Goal: Book appointment/travel/reservation

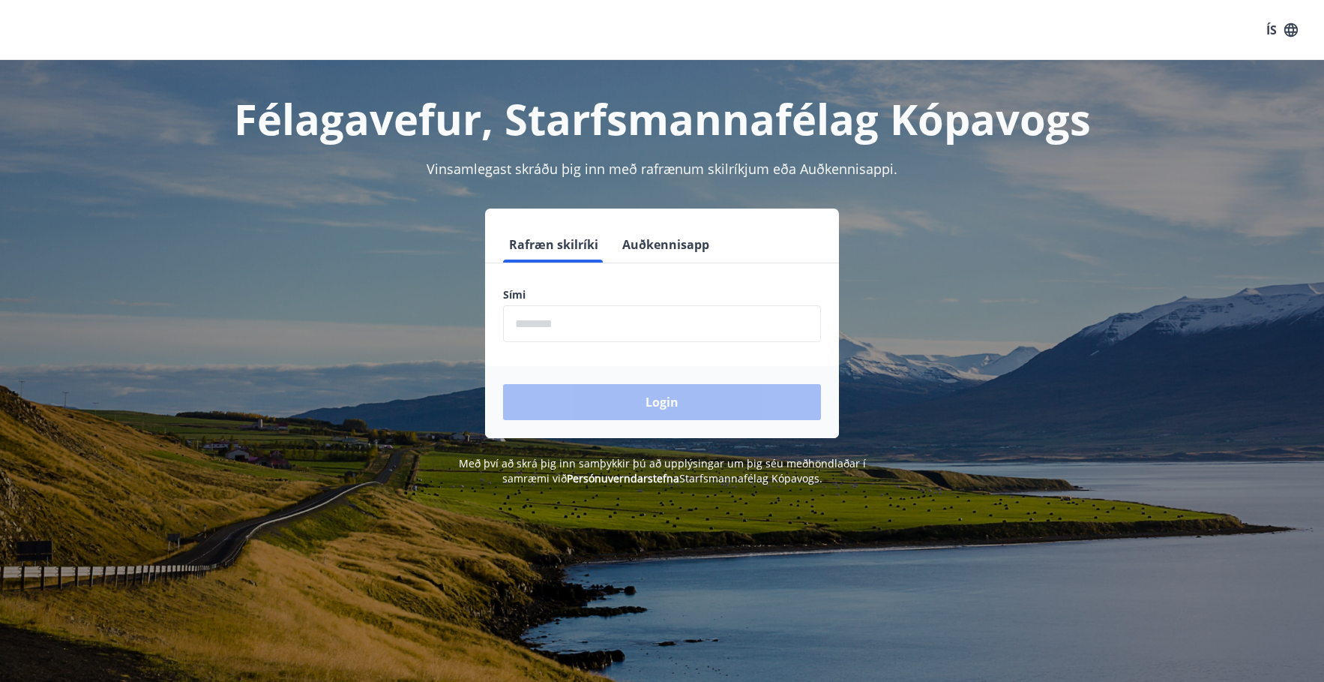
click at [560, 324] on input "phone" at bounding box center [662, 323] width 318 height 37
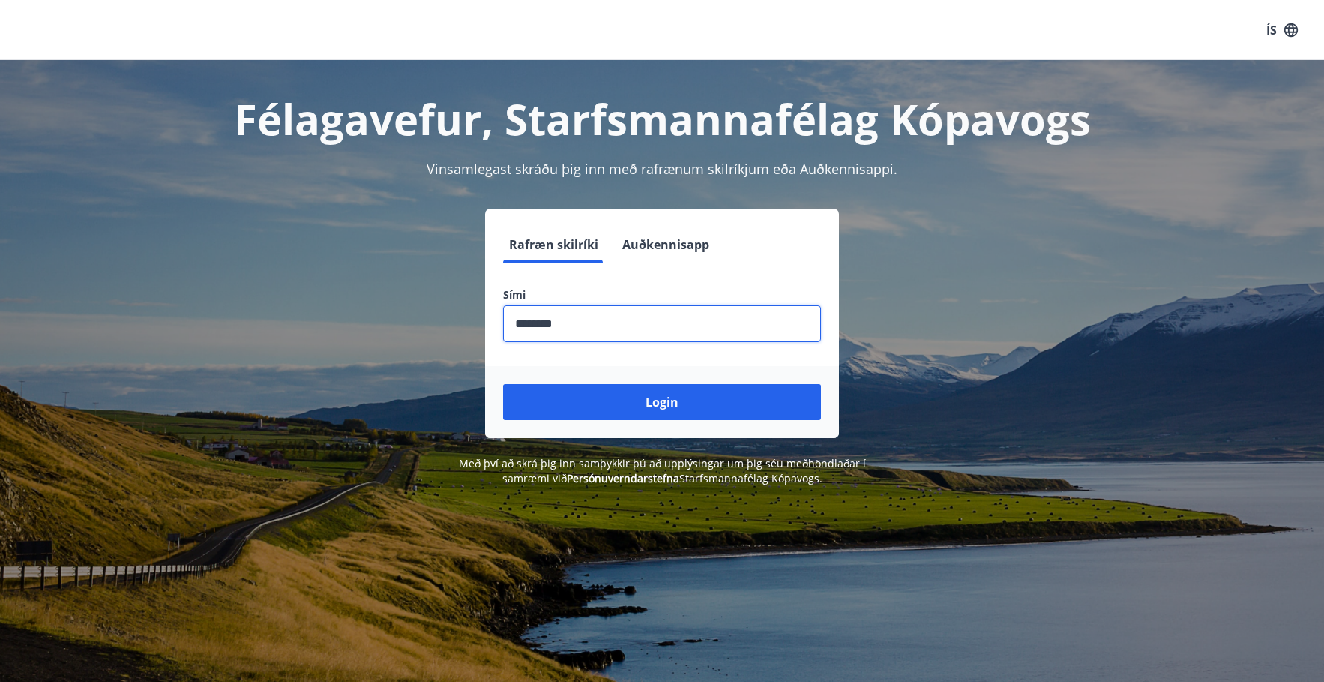
drag, startPoint x: 568, startPoint y: 329, endPoint x: 511, endPoint y: 327, distance: 57.8
click at [511, 327] on input "phone" at bounding box center [662, 323] width 318 height 37
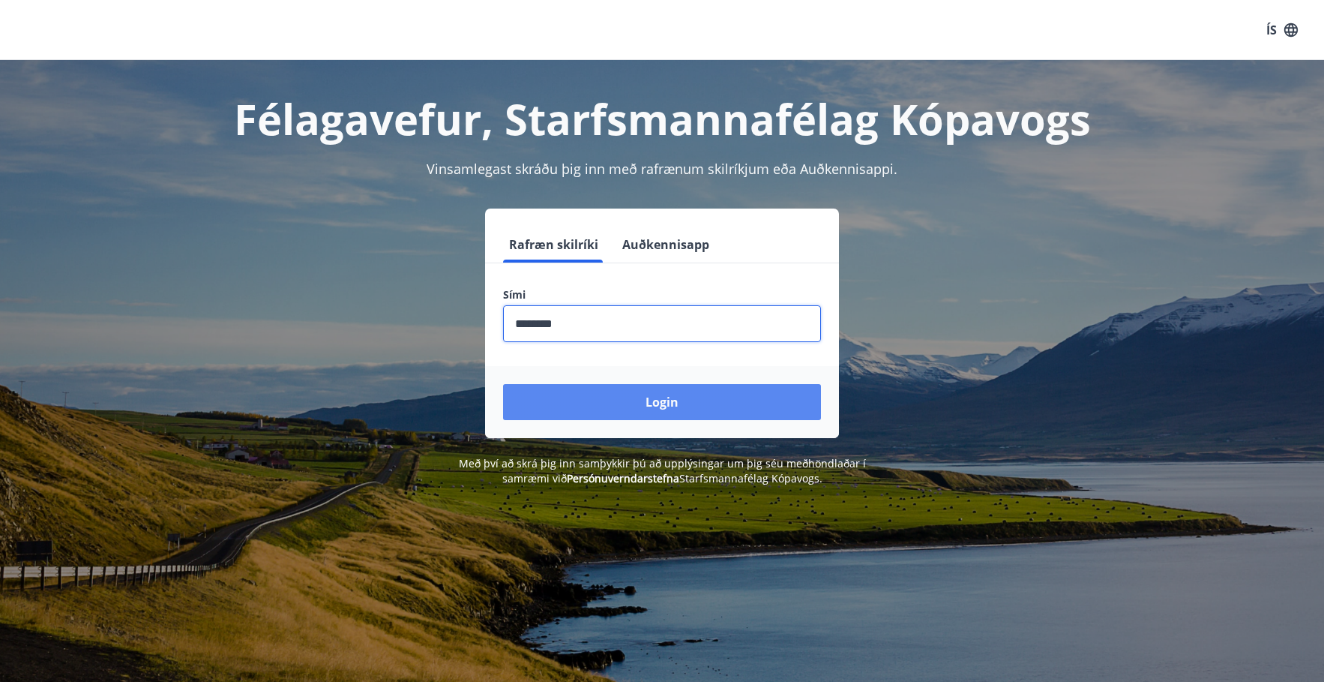
type input "********"
click at [668, 406] on button "Login" at bounding box center [662, 402] width 318 height 36
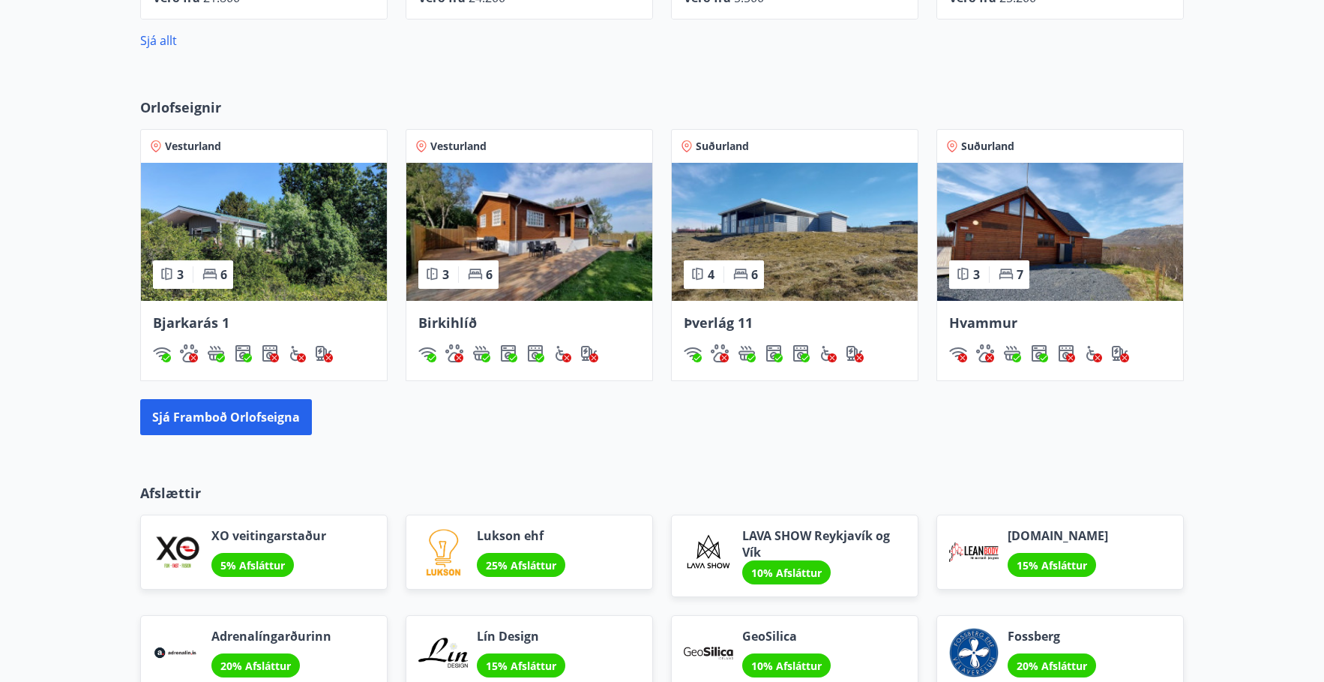
scroll to position [900, 0]
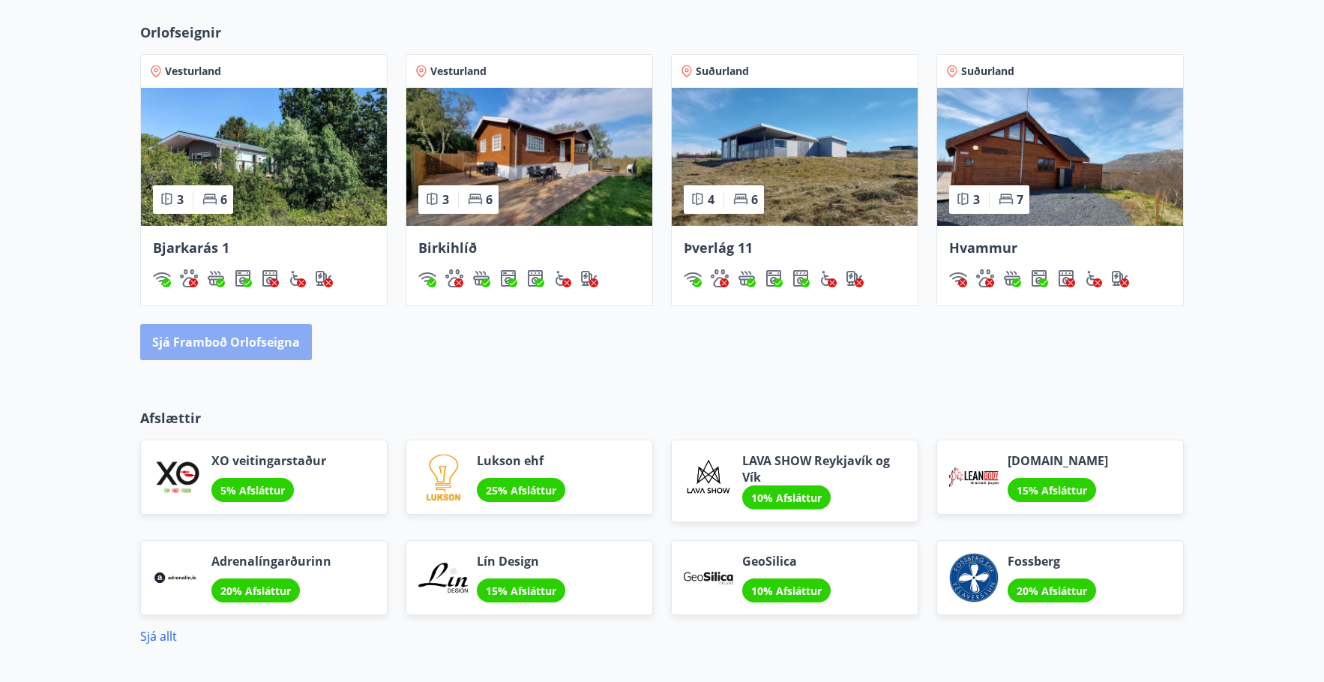
click at [234, 343] on button "Sjá framboð orlofseigna" at bounding box center [226, 342] width 172 height 36
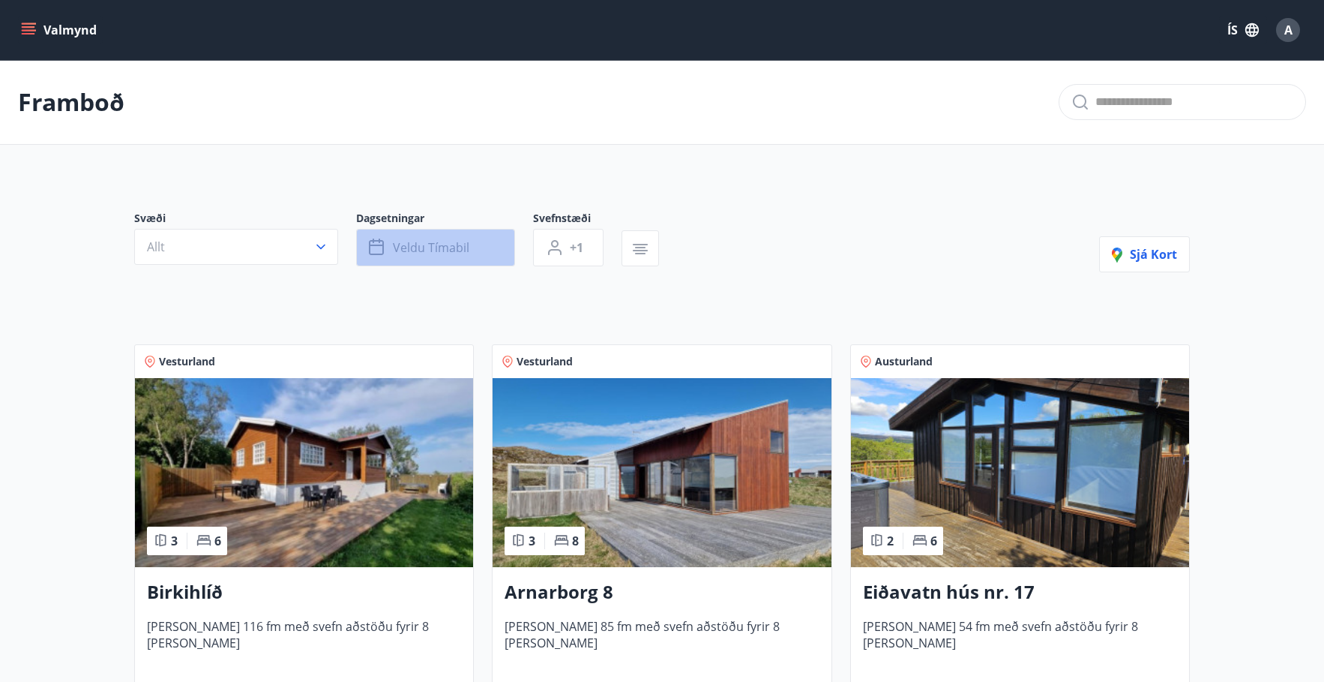
click at [486, 251] on button "Veldu tímabil" at bounding box center [435, 247] width 159 height 37
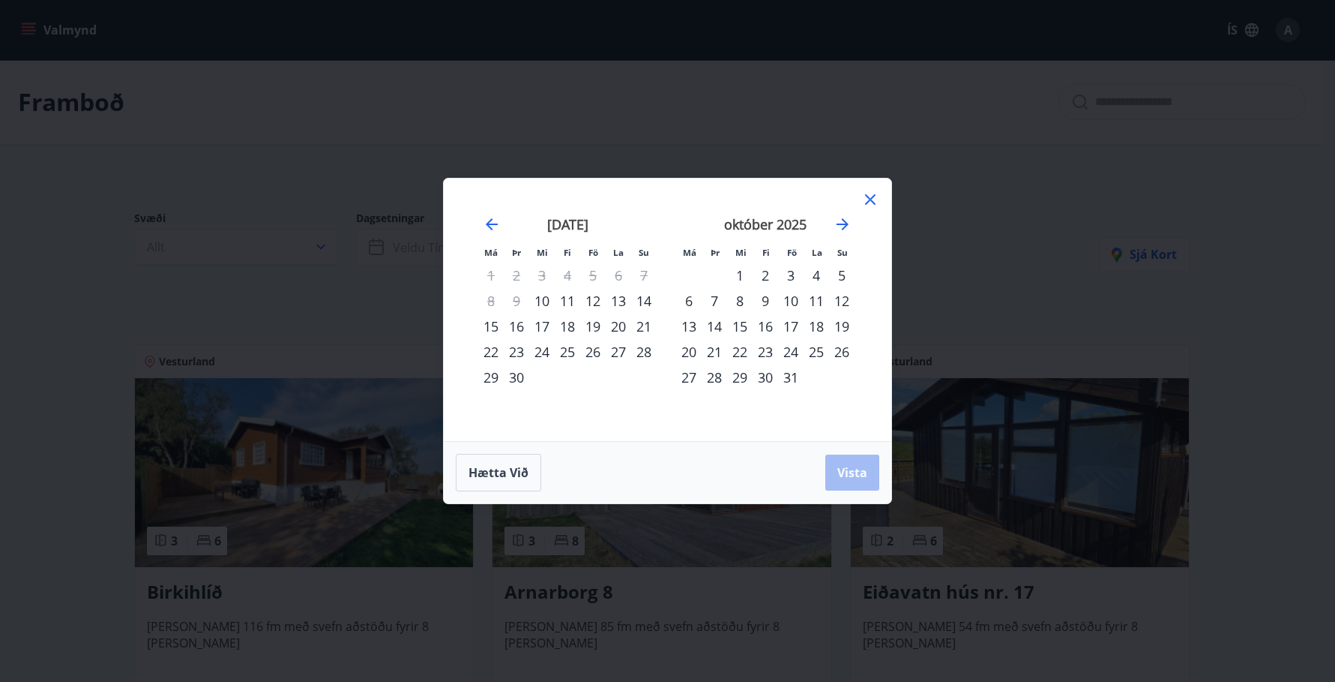
click at [792, 304] on div "10" at bounding box center [790, 300] width 25 height 25
click at [840, 304] on div "12" at bounding box center [841, 300] width 25 height 25
click at [849, 474] on span "Vista" at bounding box center [852, 472] width 30 height 16
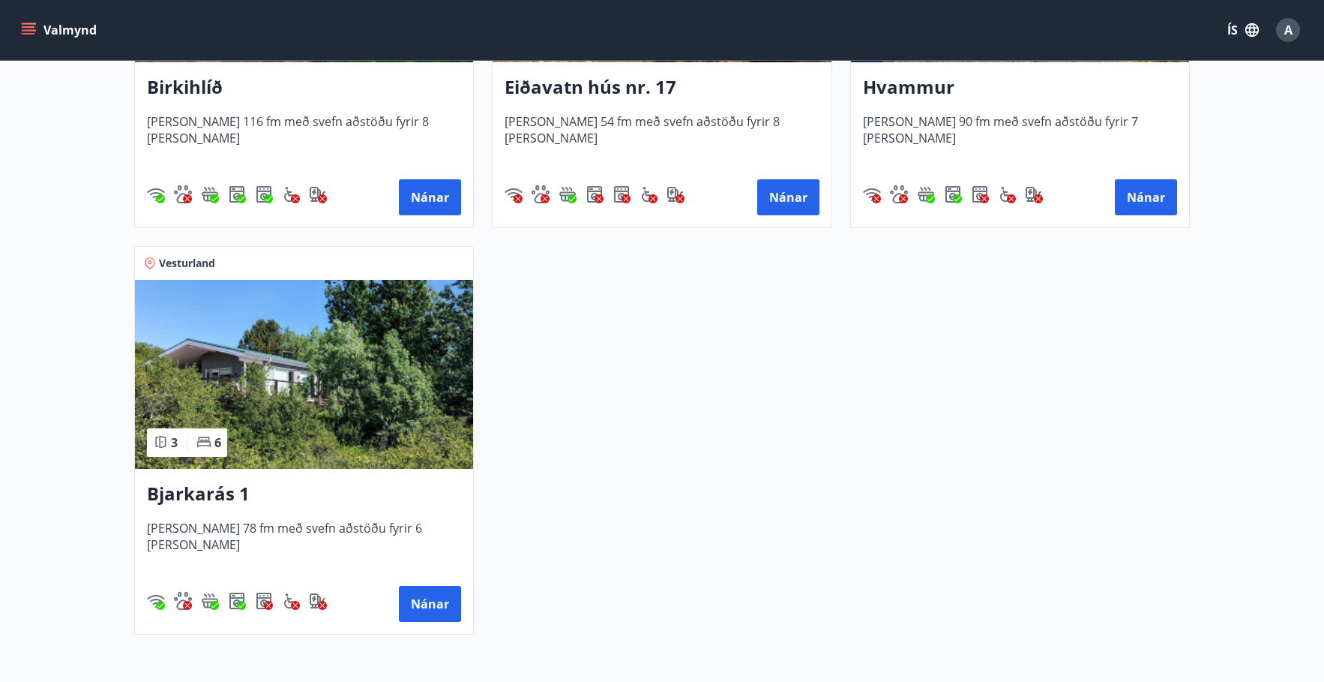
scroll to position [505, 0]
click at [488, 468] on div "Vesturland 3 6 Birkihlíð [PERSON_NAME] 116 fm með svefn aðstöðu fyrir 8 [PERSON…" at bounding box center [653, 227] width 1074 height 813
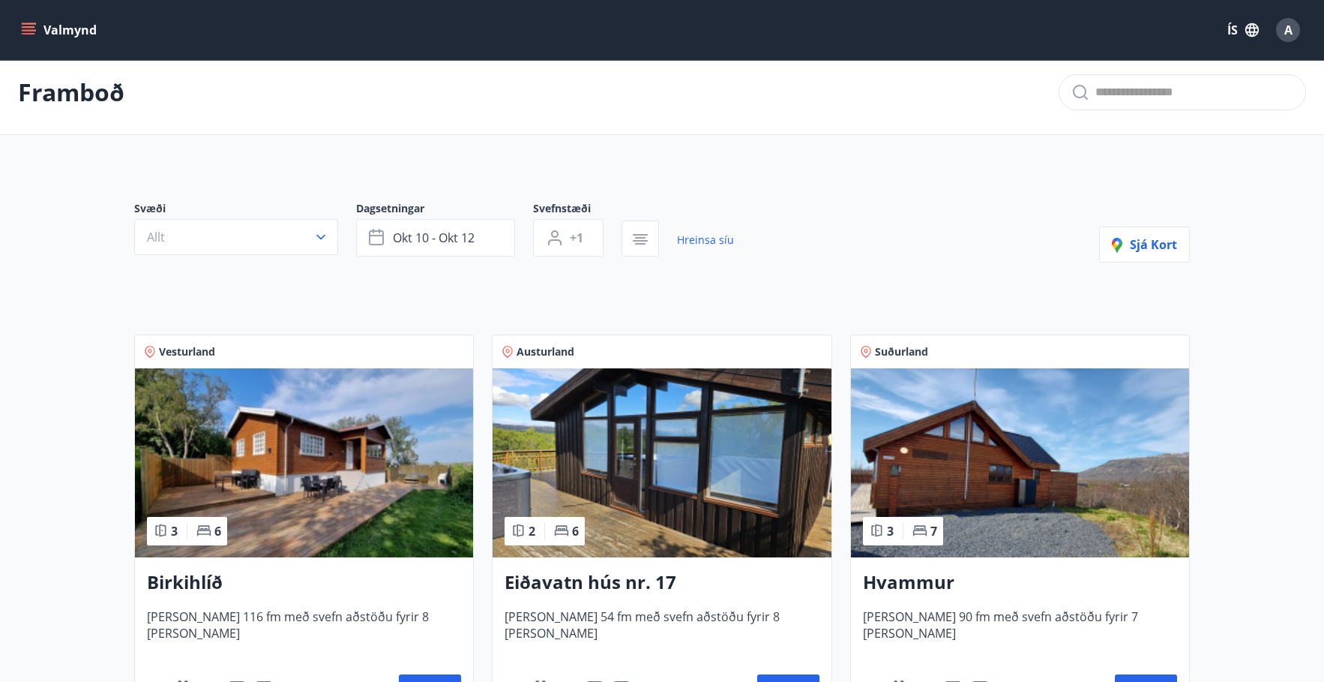
scroll to position [0, 0]
